Goal: Check status: Check status

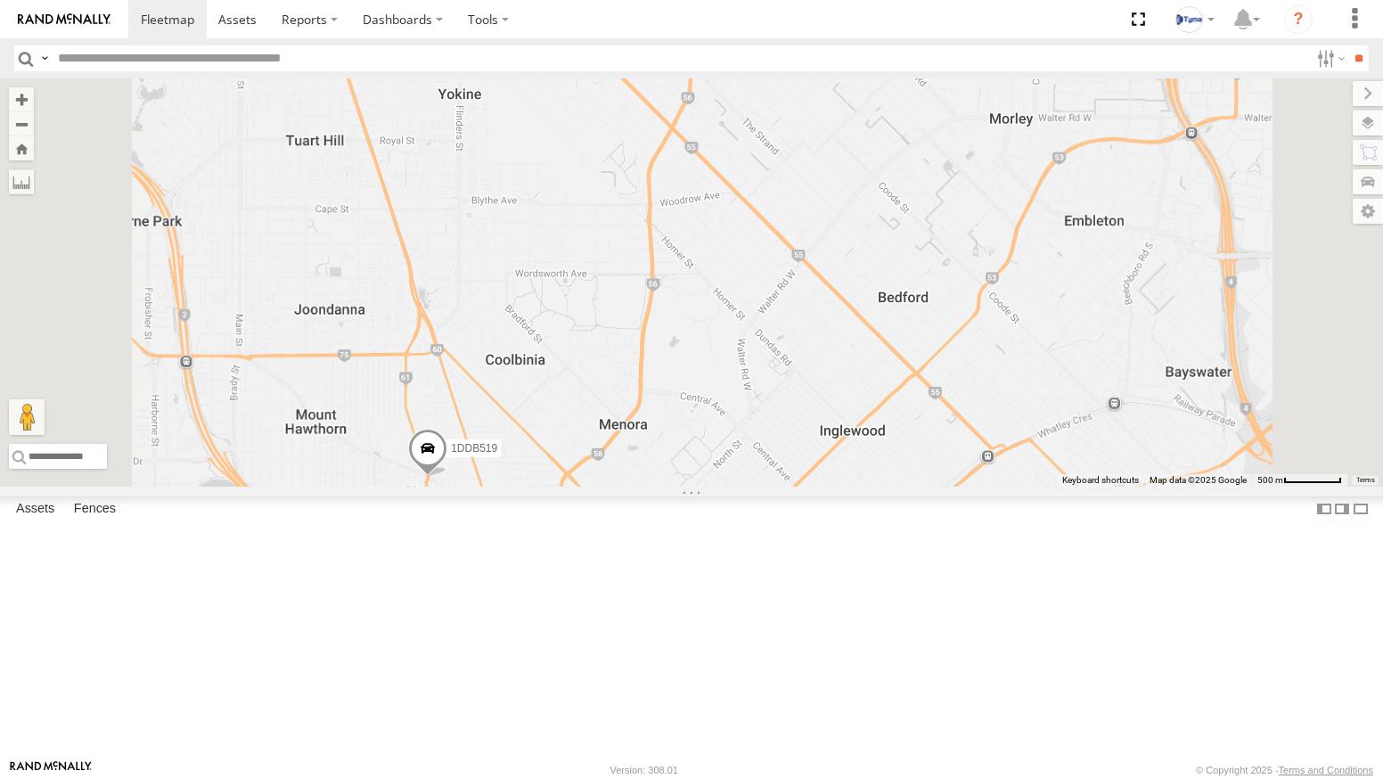
drag, startPoint x: 765, startPoint y: 571, endPoint x: 886, endPoint y: 433, distance: 183.8
click at [872, 443] on div "1DDB519" at bounding box center [691, 282] width 1383 height 408
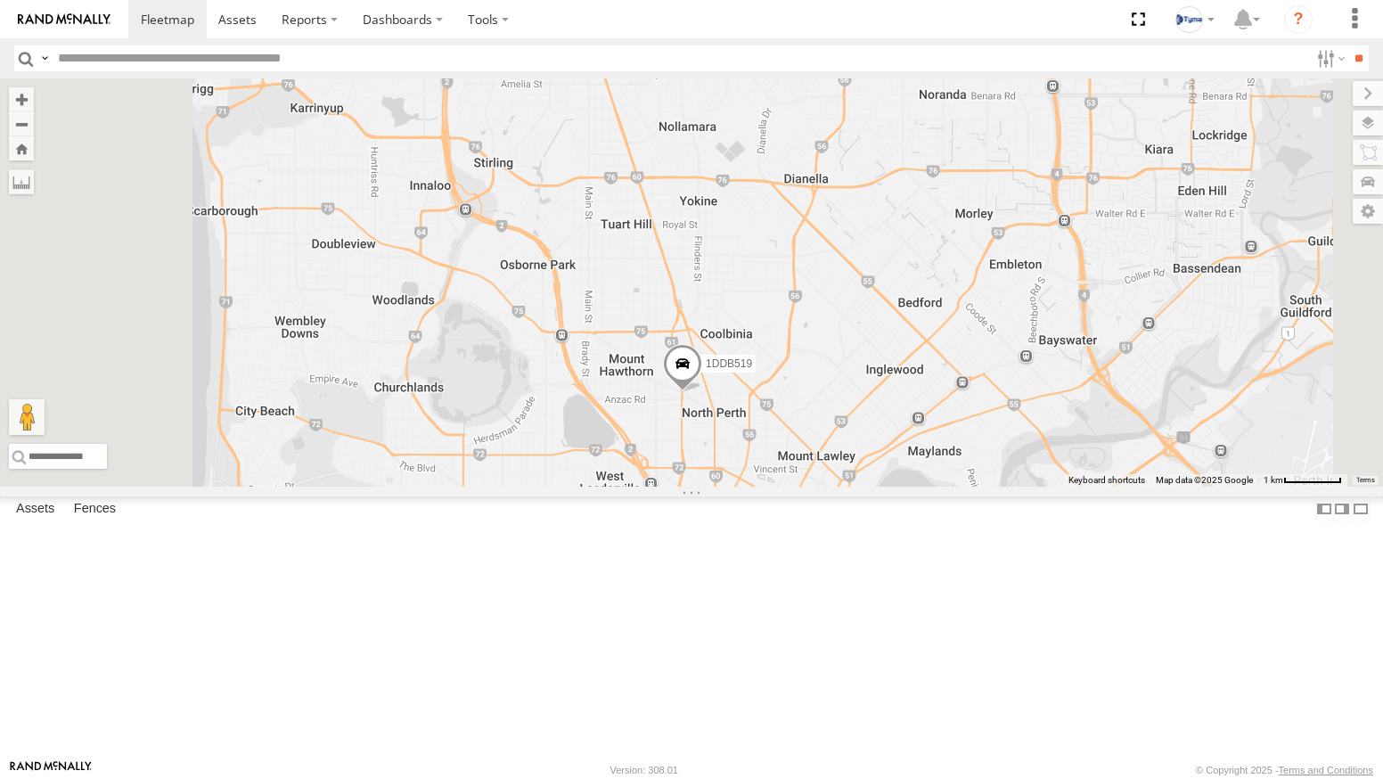
drag, startPoint x: 1011, startPoint y: 635, endPoint x: 995, endPoint y: 433, distance: 202.1
click at [997, 437] on div "1DDB519" at bounding box center [691, 282] width 1383 height 408
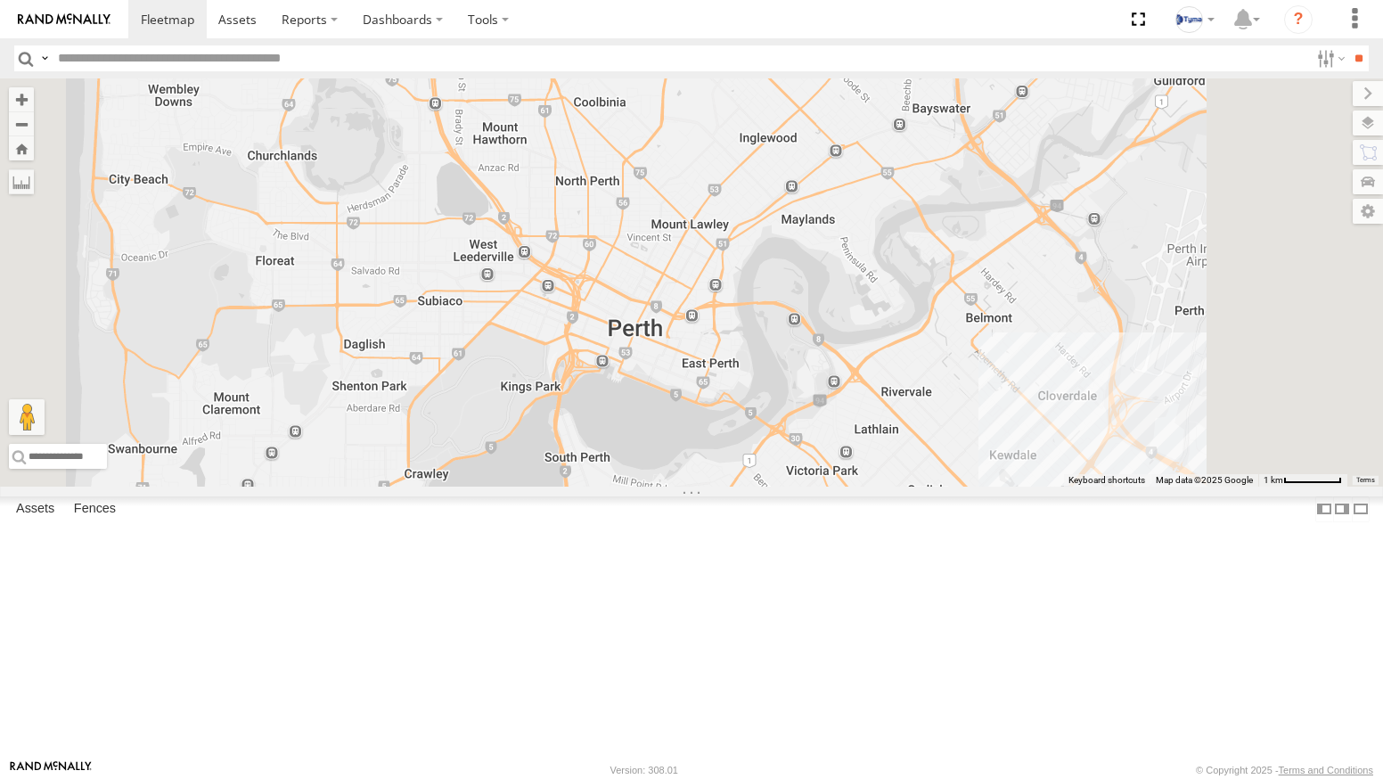
drag, startPoint x: 948, startPoint y: 201, endPoint x: 809, endPoint y: 404, distance: 246.2
click at [809, 402] on div "1DDB519" at bounding box center [691, 282] width 1383 height 408
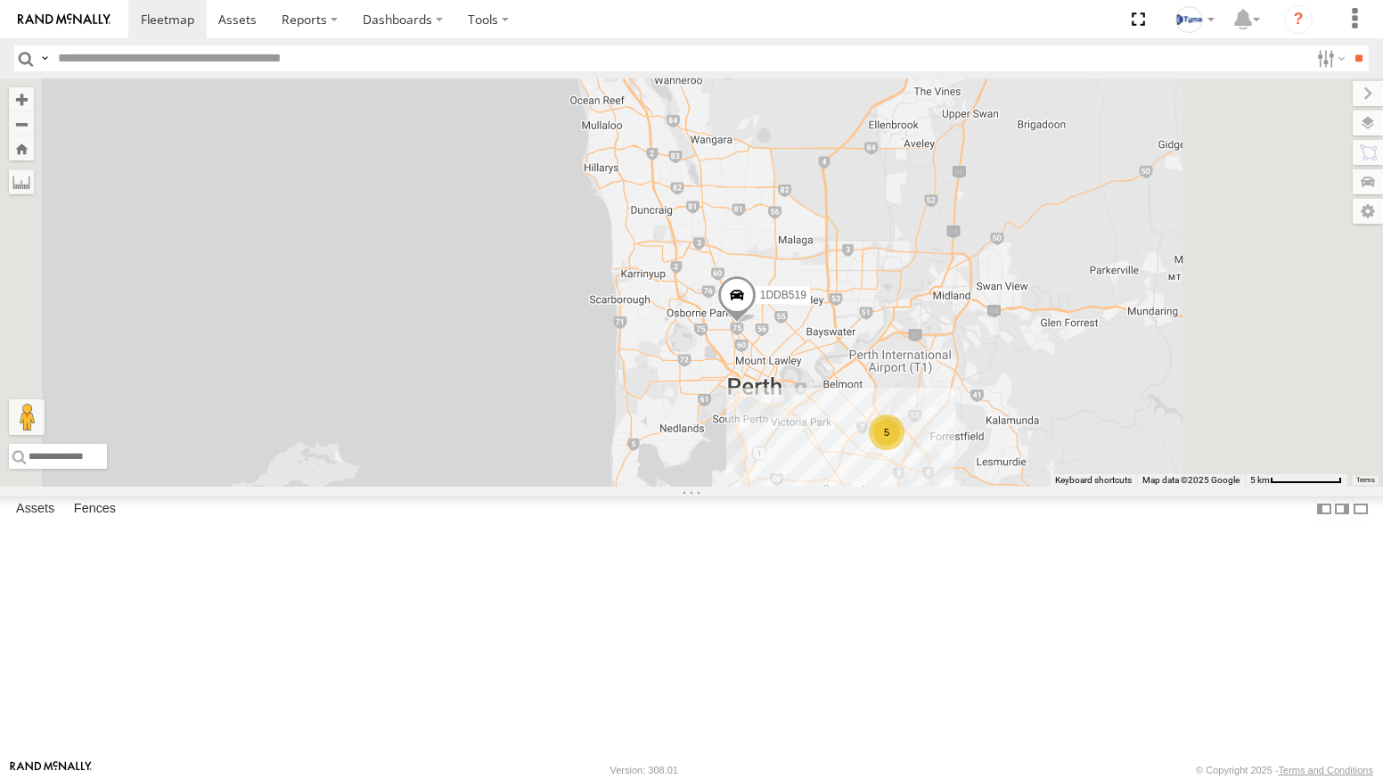
drag, startPoint x: 1176, startPoint y: 241, endPoint x: 1060, endPoint y: 414, distance: 208.6
click at [1061, 408] on div "1DDB519 5" at bounding box center [691, 282] width 1383 height 408
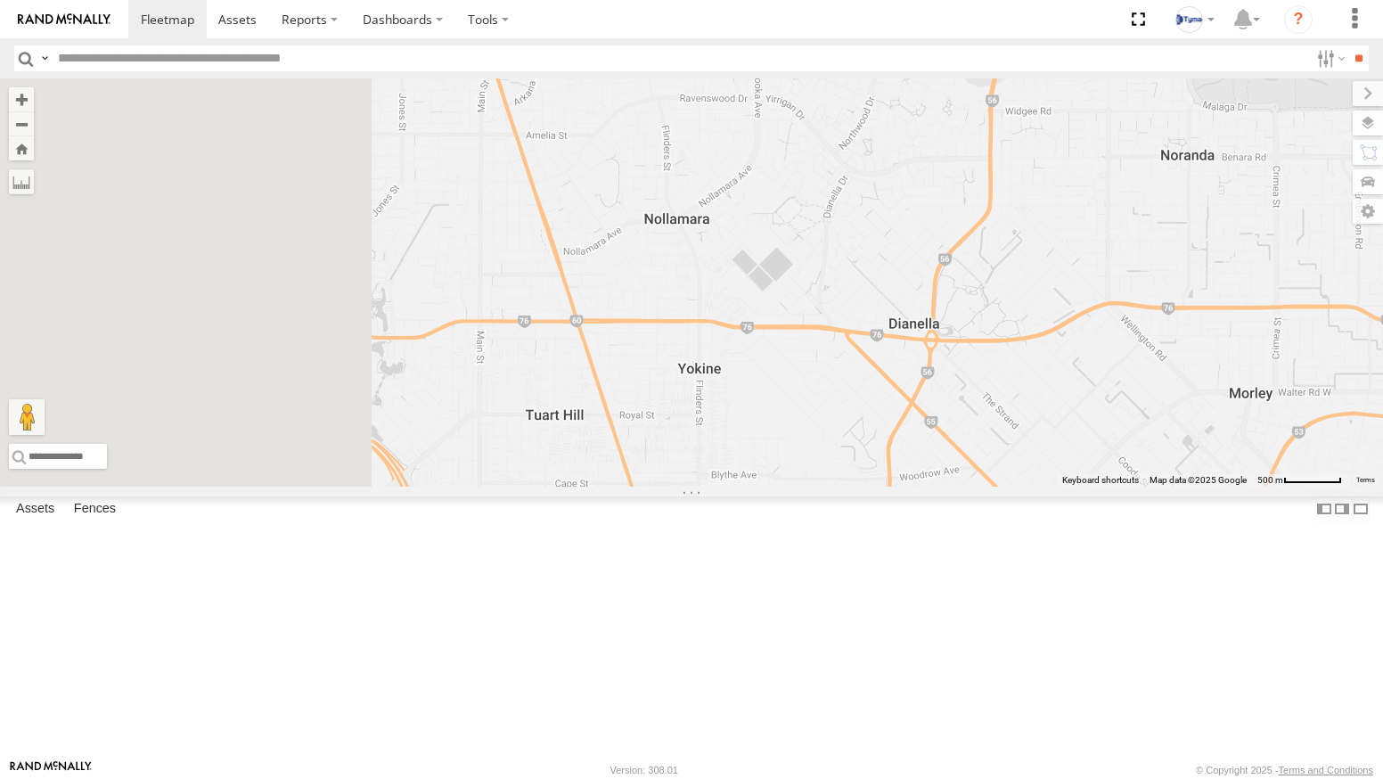
drag, startPoint x: 529, startPoint y: 291, endPoint x: 816, endPoint y: 373, distance: 298.7
click at [816, 373] on div at bounding box center [691, 282] width 1383 height 408
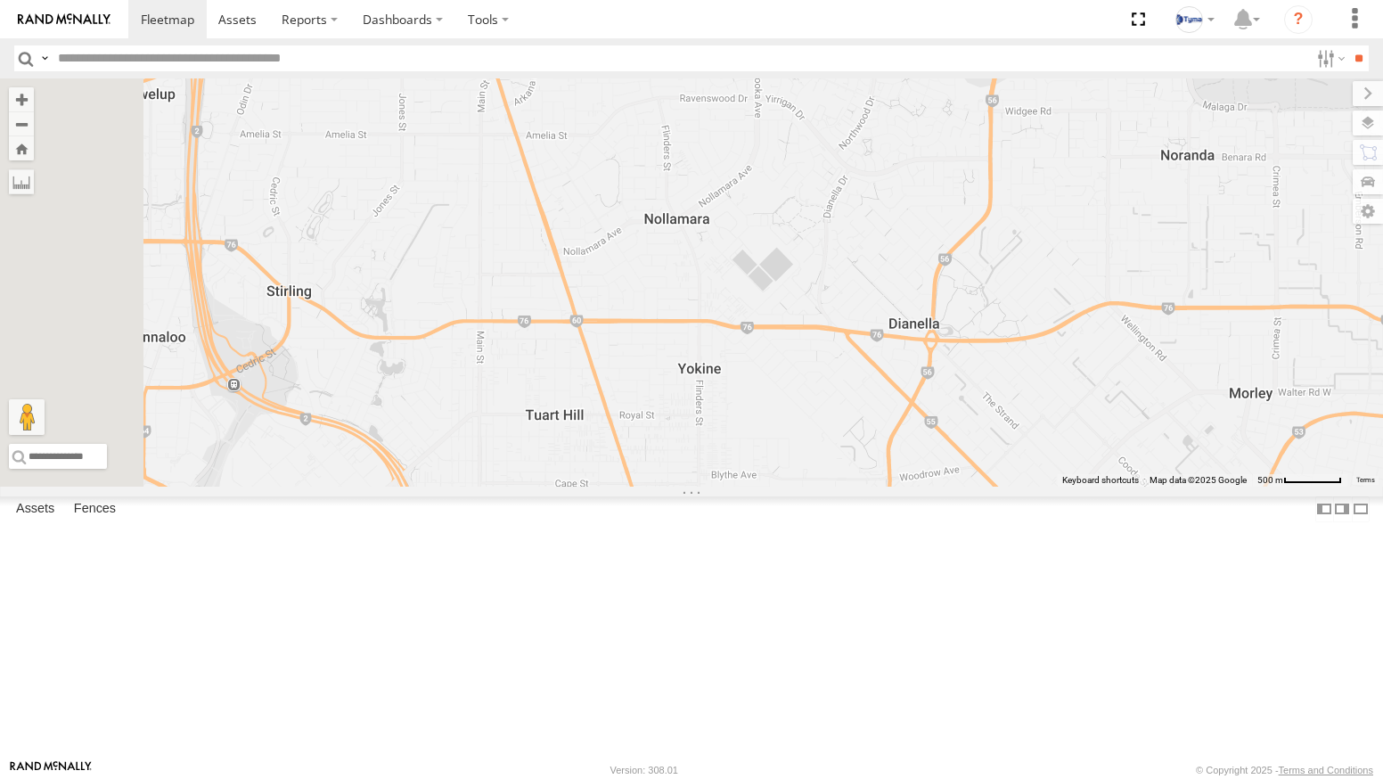
click at [0, 0] on div "XKW604 All Assets" at bounding box center [0, 0] width 0 height 0
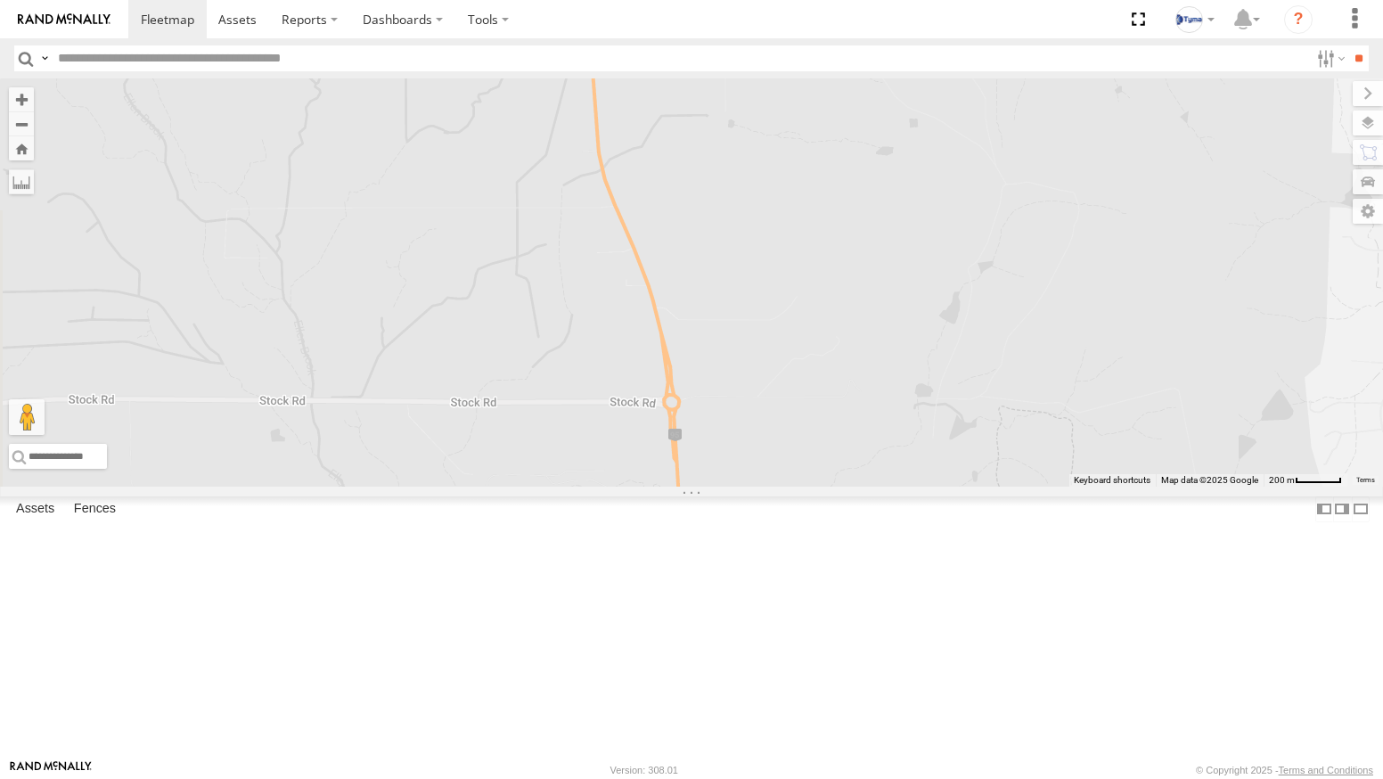
drag, startPoint x: 930, startPoint y: 340, endPoint x: 955, endPoint y: 586, distance: 246.3
click at [955, 487] on div "XKW604" at bounding box center [691, 282] width 1383 height 408
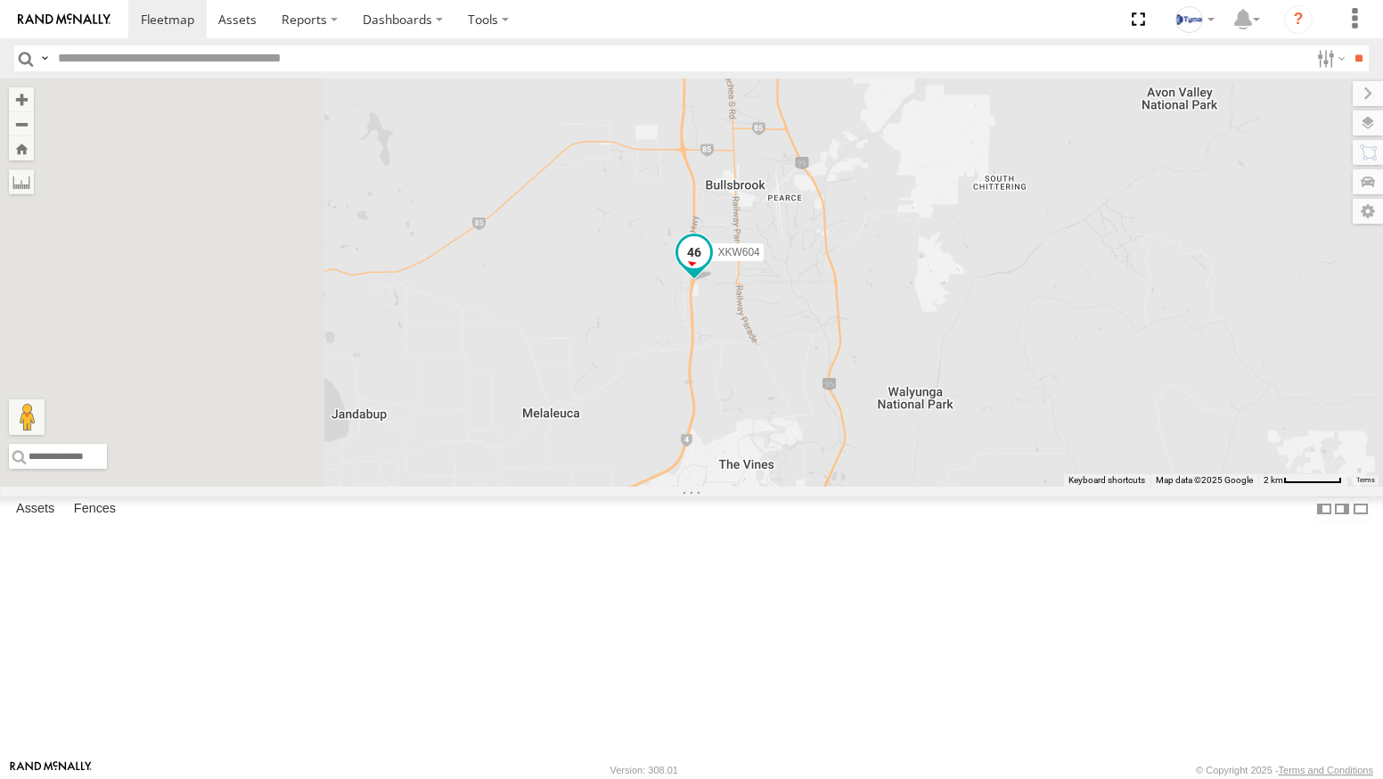
drag, startPoint x: 933, startPoint y: 389, endPoint x: 1011, endPoint y: 393, distance: 77.7
click at [759, 258] on span "XKW604" at bounding box center [738, 252] width 42 height 12
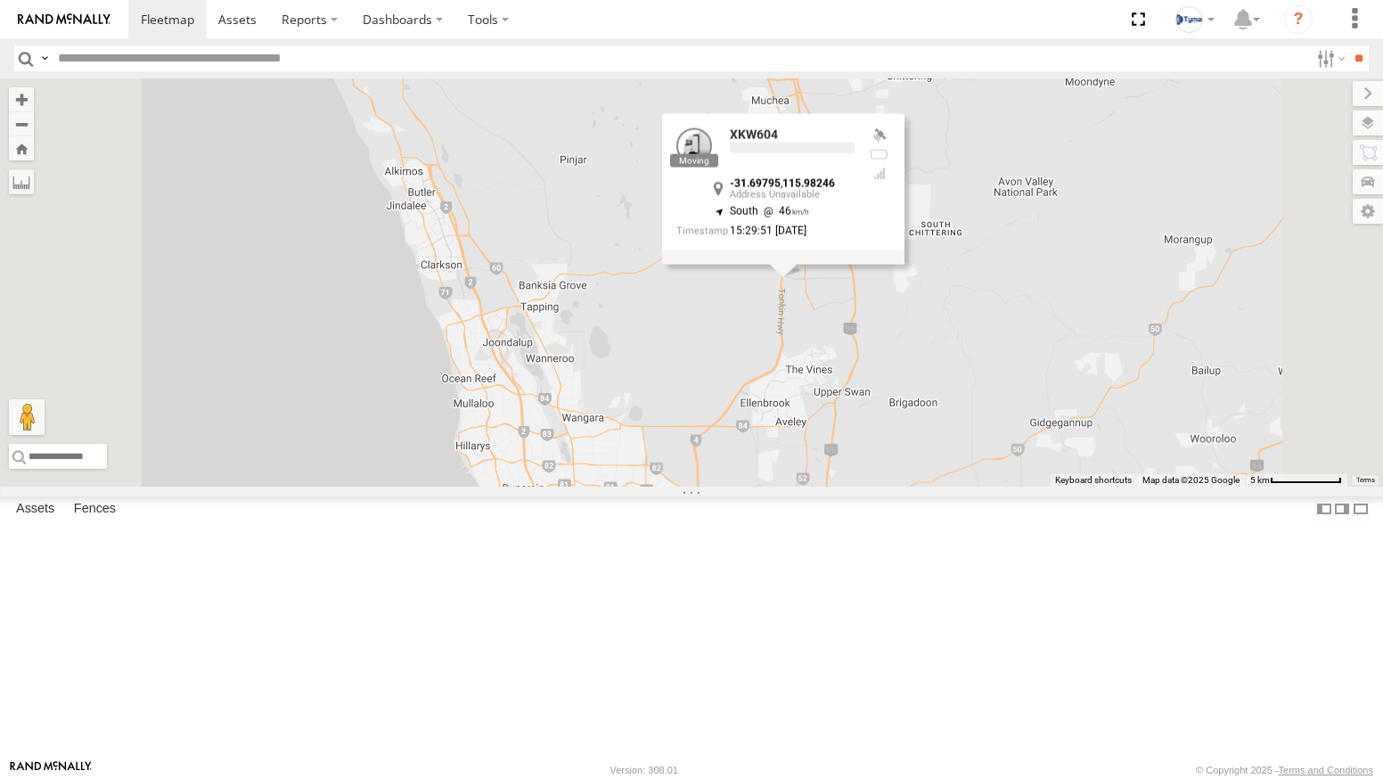
drag, startPoint x: 998, startPoint y: 519, endPoint x: 1043, endPoint y: 451, distance: 81.1
click at [1043, 451] on div "XKW604 XKW604 -31.69795 , 115.98246 South 46 15:29:51 [DATE]" at bounding box center [691, 282] width 1383 height 408
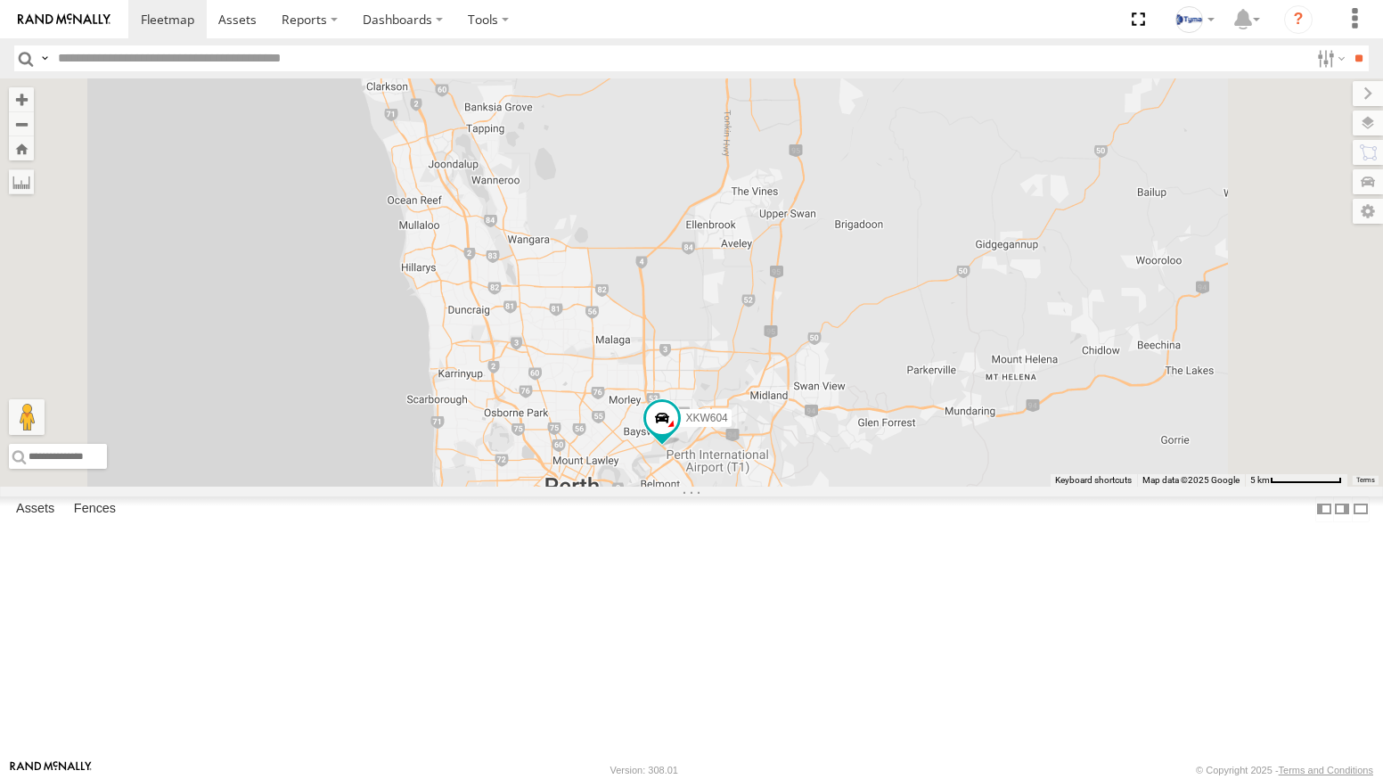
drag, startPoint x: 990, startPoint y: 567, endPoint x: 891, endPoint y: 374, distance: 216.4
click at [903, 390] on div "XKW604" at bounding box center [691, 282] width 1383 height 408
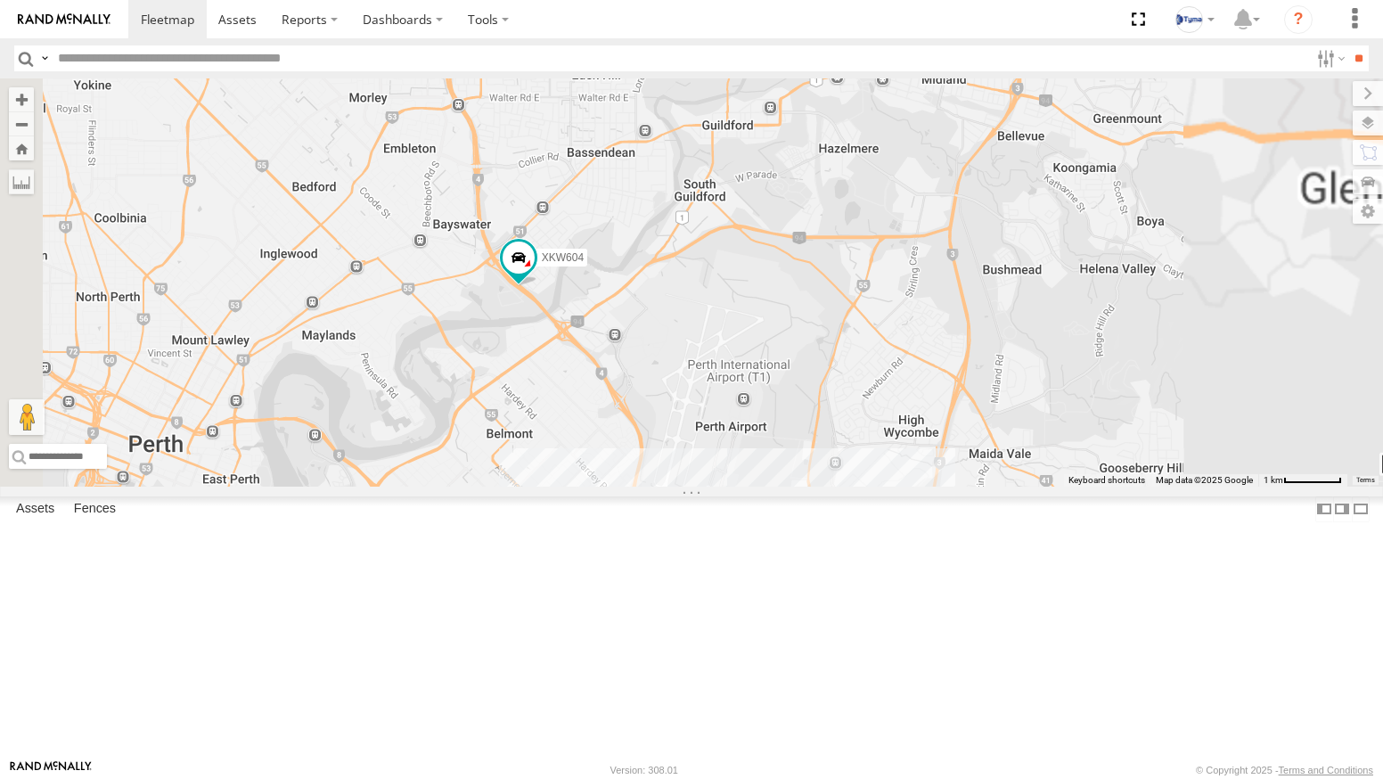
drag, startPoint x: 787, startPoint y: 301, endPoint x: 776, endPoint y: 457, distance: 156.3
click at [776, 457] on div "XKW604 6" at bounding box center [691, 282] width 1383 height 408
